Goal: Task Accomplishment & Management: Manage account settings

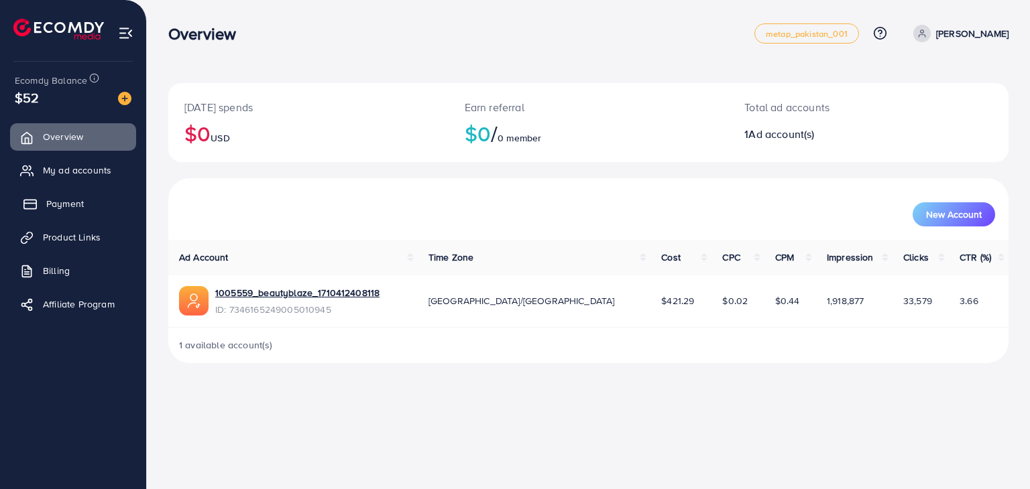
click at [62, 209] on span "Payment" at bounding box center [65, 203] width 38 height 13
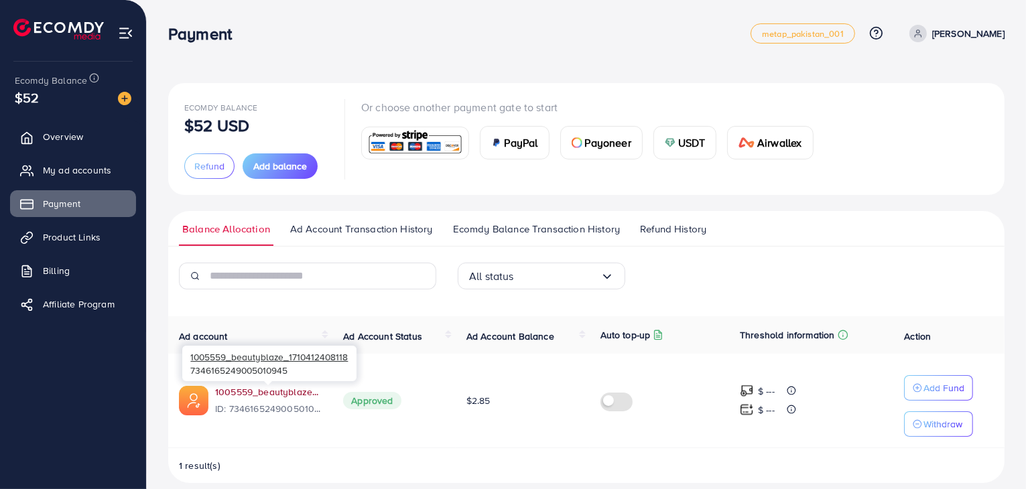
click at [251, 395] on link "1005559_beautyblaze_1710412408118" at bounding box center [268, 391] width 107 height 13
click at [250, 386] on link "1005559_beautyblaze_1710412408118" at bounding box center [268, 391] width 107 height 13
